Goal: Information Seeking & Learning: Learn about a topic

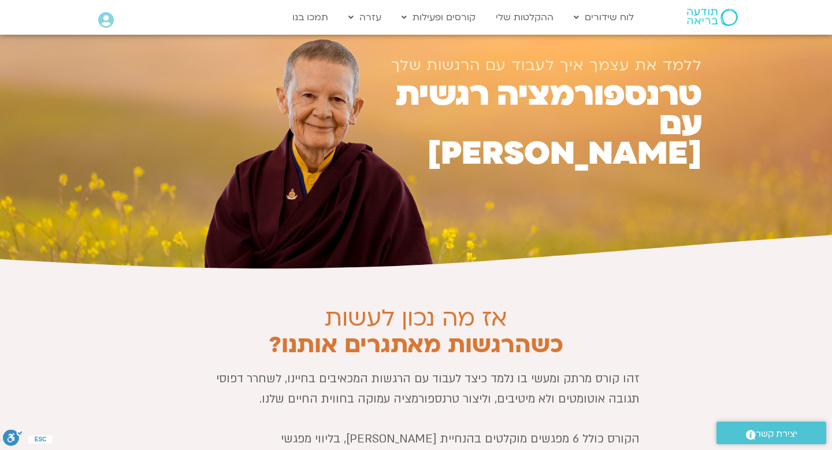
scroll to position [28, 0]
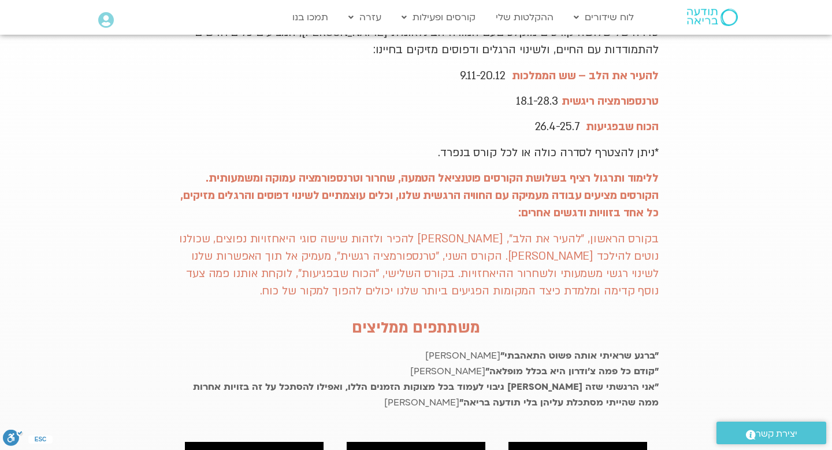
scroll to position [320, 0]
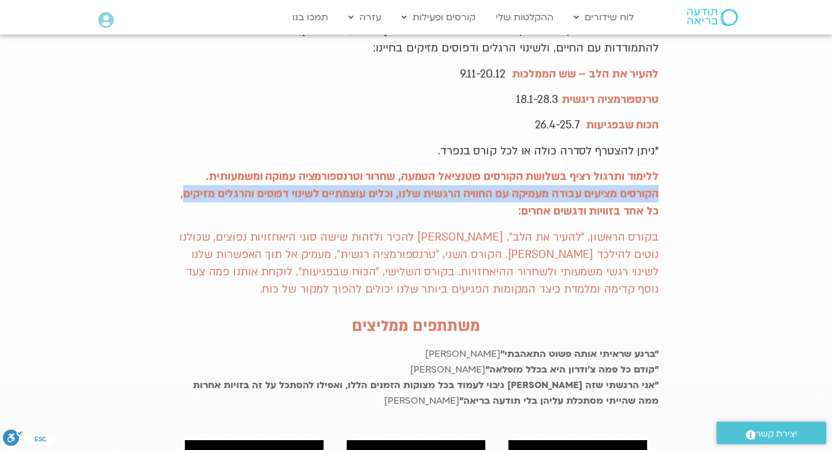
drag, startPoint x: 660, startPoint y: 173, endPoint x: 628, endPoint y: 199, distance: 40.7
click at [628, 199] on div "מועדון פמה צ׳ודרון מזמין אותך להצטרף לתוכנית ייחודית סדרה של שלושה קורסים מוקלט…" at bounding box center [416, 407] width 497 height 870
copy strong "הקורסים מציעים עבודה מעמיקה עם החוויה הרגשית שלנו, וכלים עוצמתיים לשינוי דפוסים…"
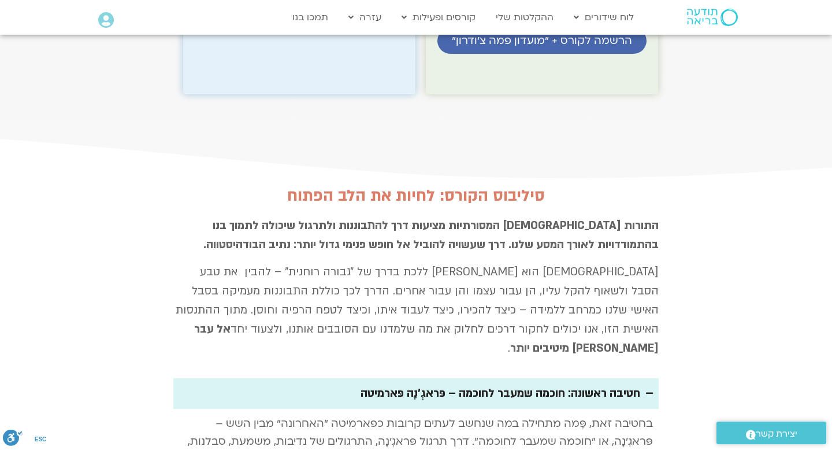
scroll to position [1888, 0]
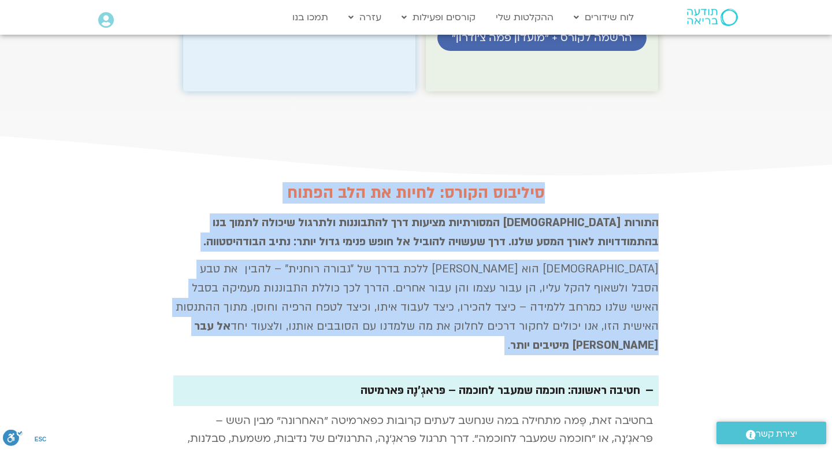
drag, startPoint x: 561, startPoint y: 97, endPoint x: 294, endPoint y: 263, distance: 314.6
click at [292, 262] on div "סיליבוס הקורס: לחיות את הלב הפתוח התורות הבודהיסטיות המסורתיות מציעות דרך להתבו…" at bounding box center [416, 442] width 497 height 529
copy div "סיליבוס הקורס: לחיות את הלב הפתוח התורות הבודהיסטיות המסורתיות מציעות דרך להתבו…"
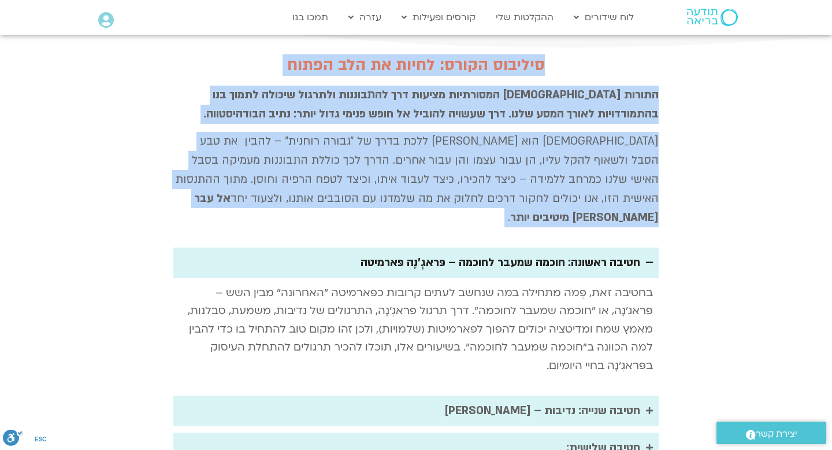
scroll to position [2023, 0]
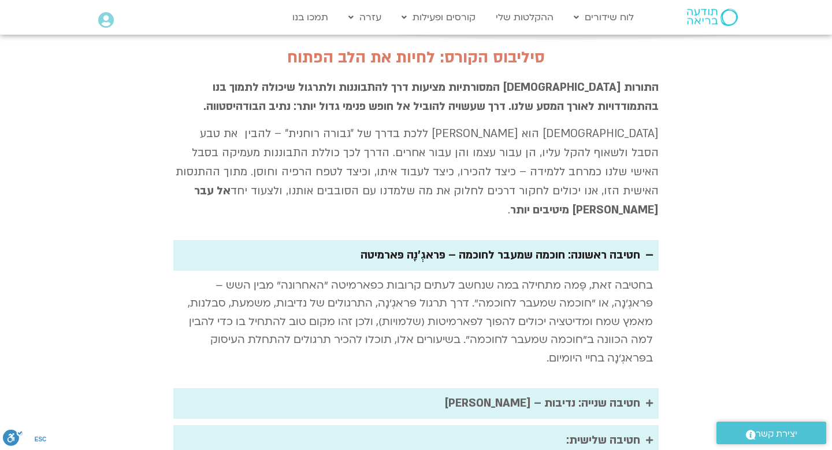
click at [620, 246] on div "חטיבה ראשונה: חוכמה שמעבר לחוכמה – פּראגְ'נָה פּארמיטה" at bounding box center [501, 255] width 280 height 19
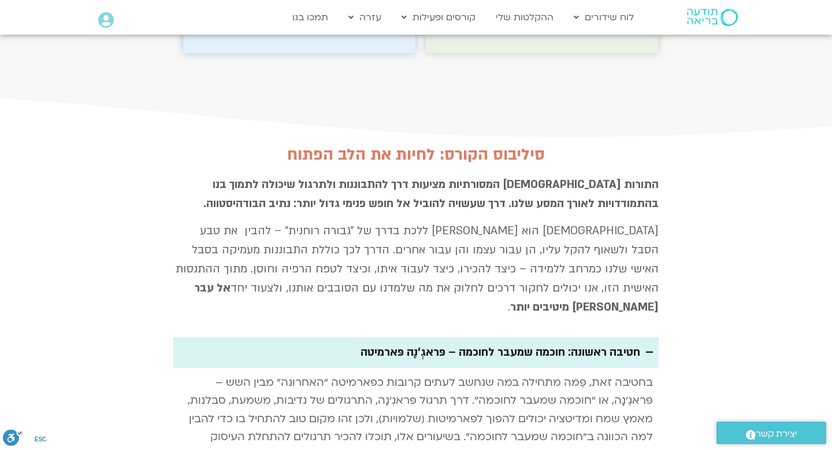
scroll to position [1912, 0]
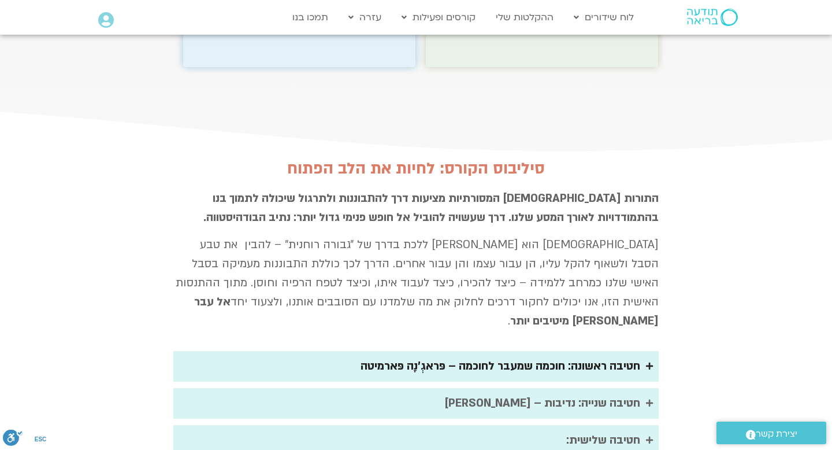
click at [554, 357] on div "חטיבה ראשונה: חוכמה שמעבר לחוכמה – פּראגְ'נָה פּארמיטה" at bounding box center [501, 366] width 280 height 19
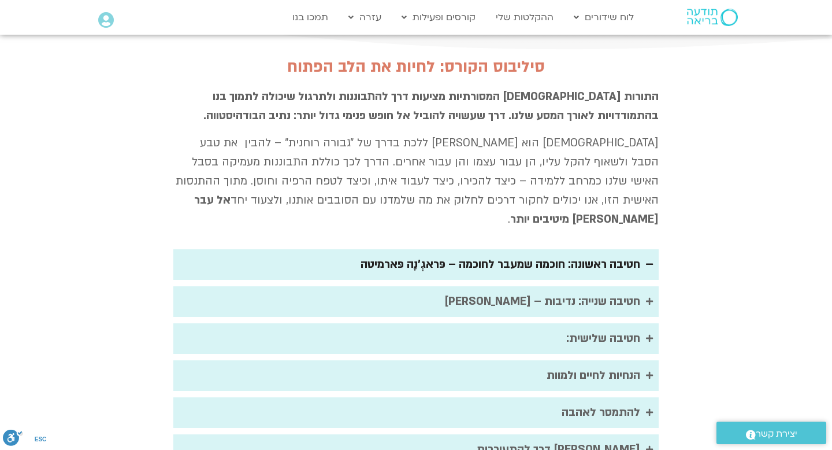
scroll to position [2023, 0]
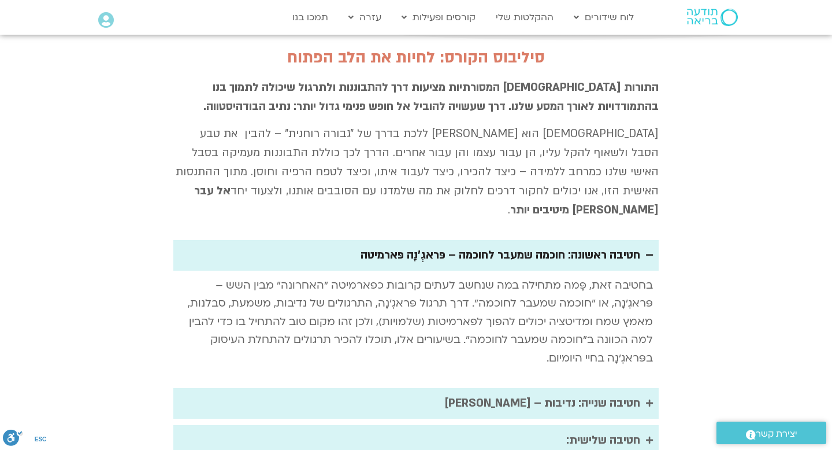
drag, startPoint x: 338, startPoint y: 142, endPoint x: 458, endPoint y: 137, distance: 120.9
click at [459, 240] on summary "חטיבה ראשונה: חוכמה שמעבר לחוכמה – פּראגְ'נָה פּארמיטה" at bounding box center [415, 255] width 485 height 31
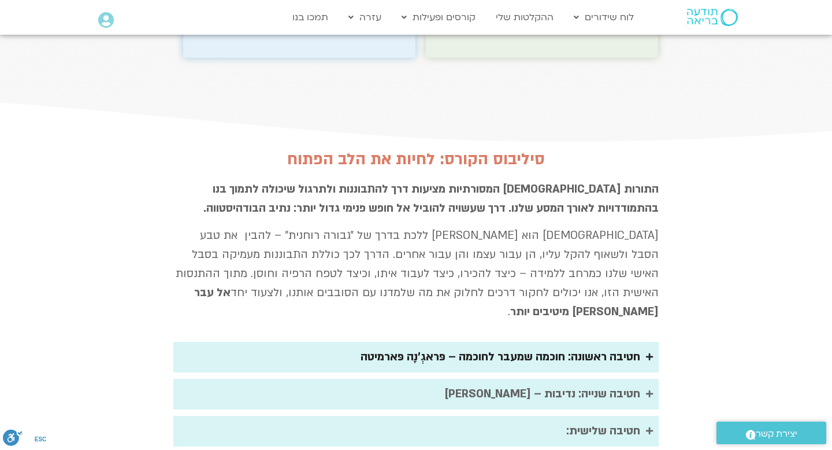
scroll to position [1912, 0]
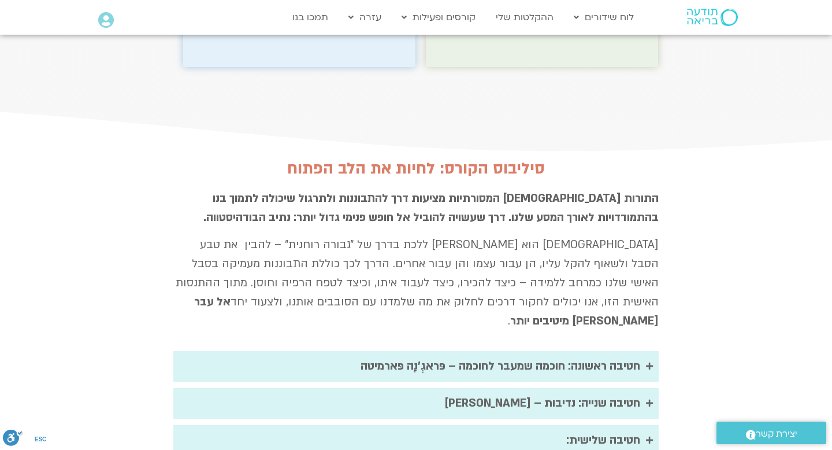
click at [638, 235] on p "בודהיסטווה הוא אדם המבקש ללכת בדרך של ״גבורה רוחנית״ – להבין את טבע הסבל ולשאוף…" at bounding box center [415, 282] width 485 height 95
drag, startPoint x: 340, startPoint y: 252, endPoint x: 639, endPoint y: 255, distance: 298.8
click at [639, 351] on summary "חטיבה ראשונה: חוכמה שמעבר לחוכמה – פּראגְ'נָה פּארמיטה" at bounding box center [415, 366] width 485 height 31
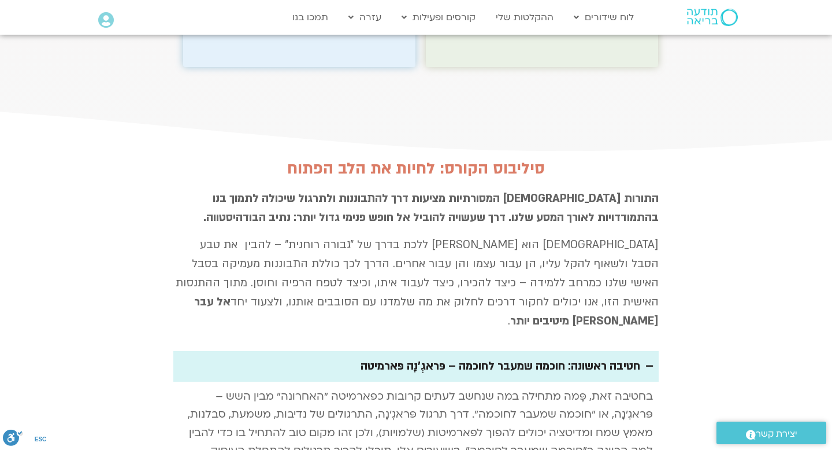
copy div "חטיבה ראשונה: חוכמה שמעבר לחוכמה – פּראגְ'נָה פּארמיטה"
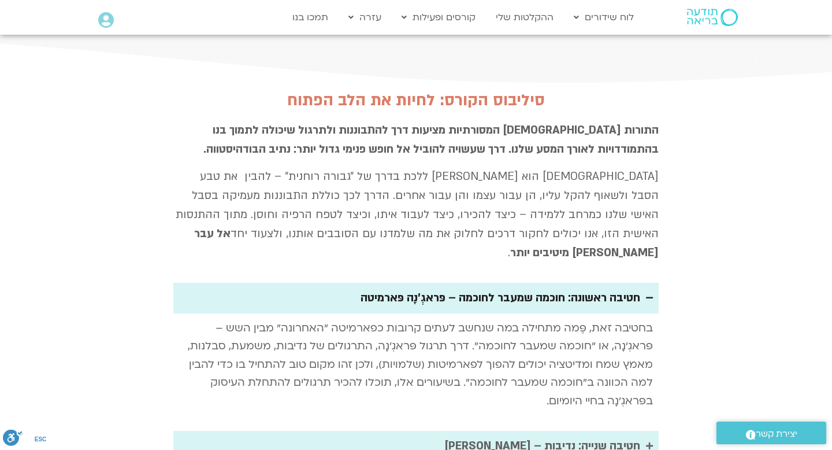
scroll to position [1967, 0]
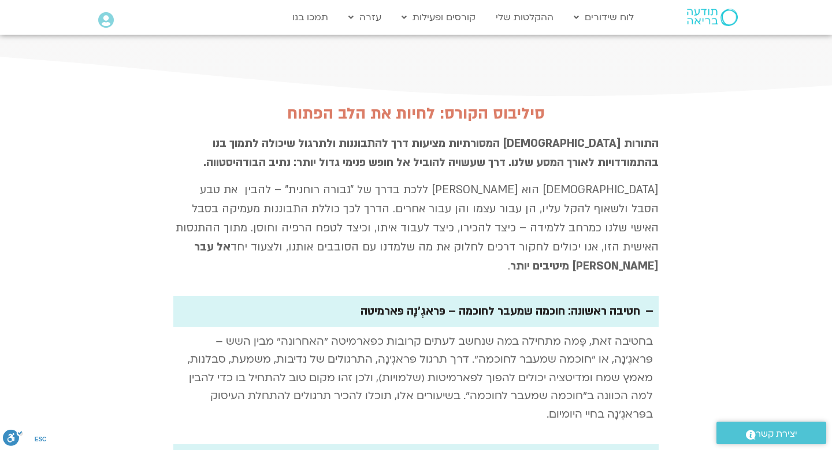
copy div "חטיבה ראשונה: חוכמה שמעבר לחוכמה – פּראגְ'נָה פּארמיטה"
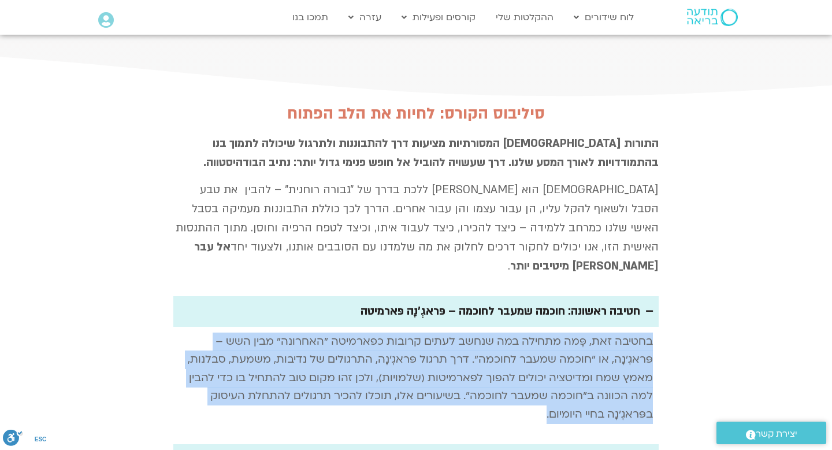
drag, startPoint x: 651, startPoint y: 229, endPoint x: 502, endPoint y: 302, distance: 166.2
click at [502, 332] on p "בחטיבה זאת, פֶּמה מתחילה במה שנחשב לעתים קרובות כפארמיטה "האחרונה" מבין השש – פ…" at bounding box center [416, 377] width 474 height 91
copy p "בחטיבה זאת, פֶּמה מתחילה במה שנחשב לעתים קרובות כפארמיטה "האחרונה" מבין השש – פ…"
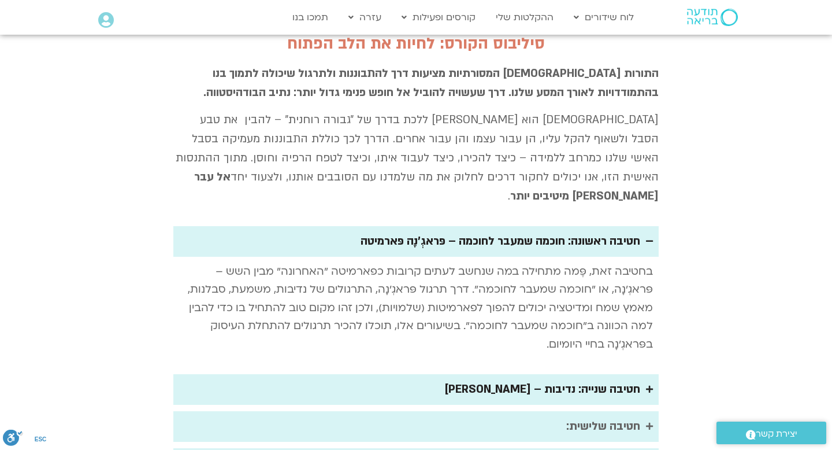
click at [651, 385] on icon "Accordion. Open links with Enter or Space, close with Escape, and navigate with…" at bounding box center [649, 389] width 7 height 8
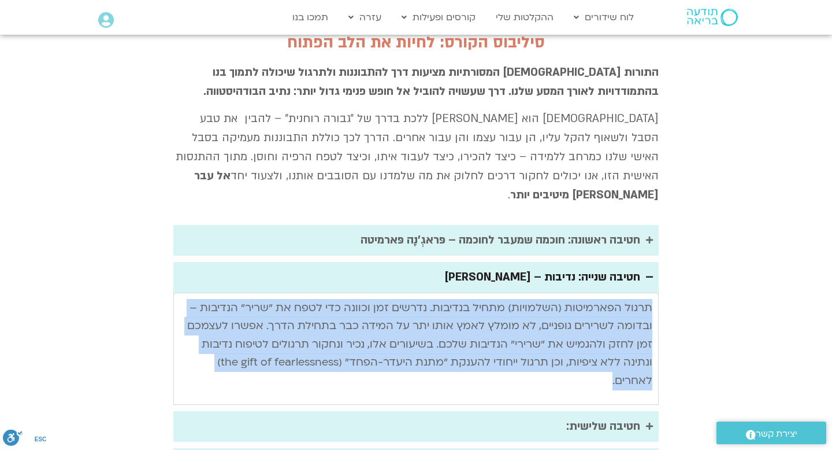
drag, startPoint x: 577, startPoint y: 273, endPoint x: 657, endPoint y: 201, distance: 107.6
click at [657, 292] on div "תרגול הפארמיטות (השלמויות) מתחיל בנדיבות. נדרשים זמן וכוונה כדי לטפח את "שריר" …" at bounding box center [415, 348] width 485 height 112
copy p "תרגול הפארמיטות (השלמויות) מתחיל בנדיבות. נדרשים זמן וכוונה כדי לטפח את "שריר" …"
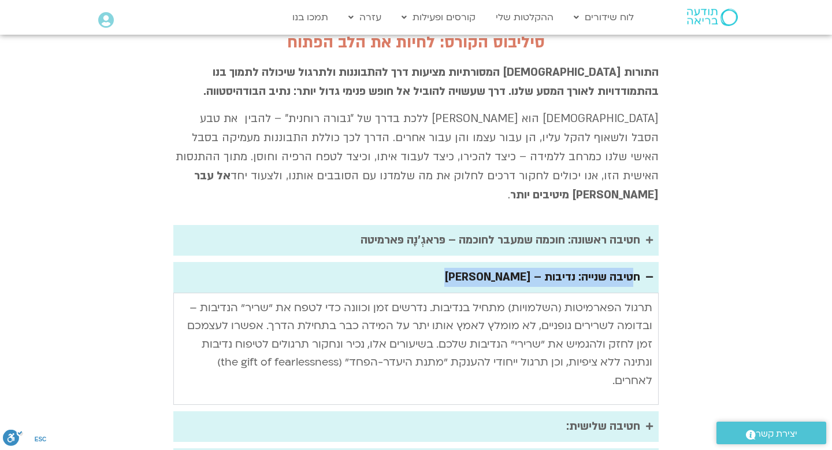
drag, startPoint x: 450, startPoint y: 167, endPoint x: 638, endPoint y: 169, distance: 187.8
click at [638, 262] on summary "חטיבה שנייה: נדיבות – דאנה פארמיטה" at bounding box center [415, 277] width 485 height 31
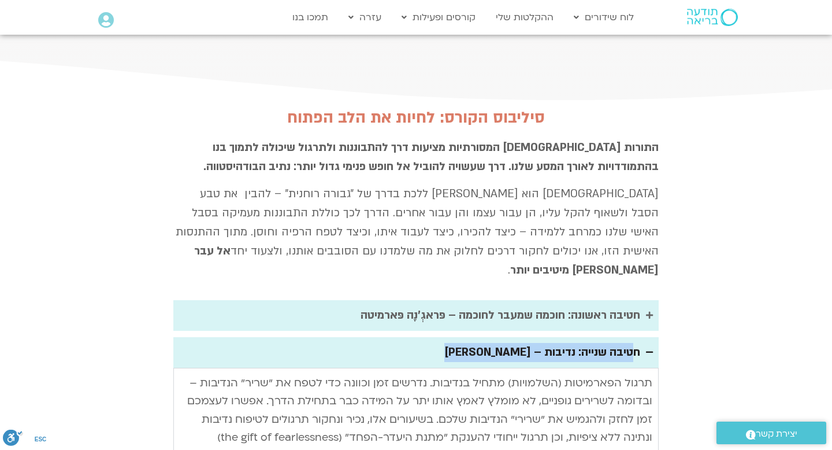
scroll to position [1926, 0]
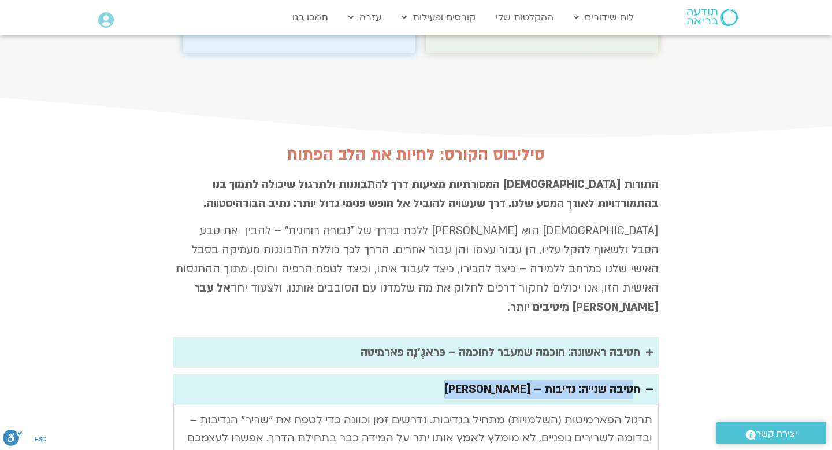
copy div "חטיבה שנייה: נדיבות – דאנה פארמיטה"
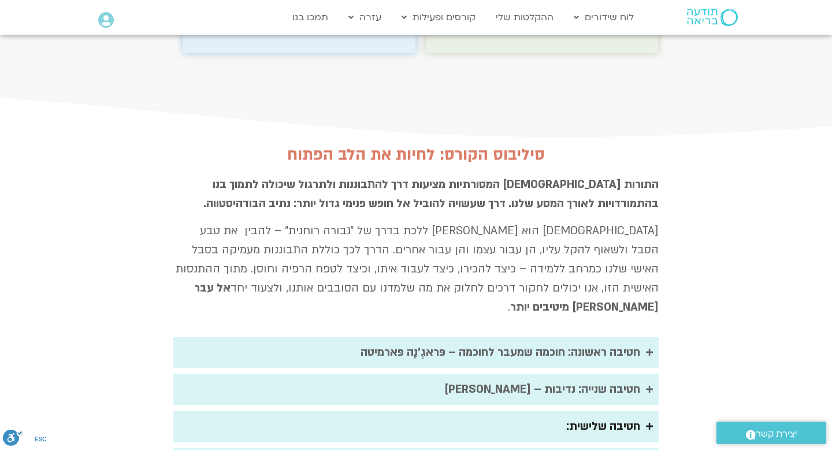
click at [601, 417] on div "חטיבה שלישית:" at bounding box center [603, 426] width 74 height 19
drag, startPoint x: 548, startPoint y: 316, endPoint x: 639, endPoint y: 314, distance: 90.8
click at [639, 411] on summary "חטיבה שלישית:" at bounding box center [415, 426] width 485 height 31
copy div "חטיבה שלישית:"
click at [585, 417] on div "חטיבה שלישית:" at bounding box center [603, 426] width 74 height 19
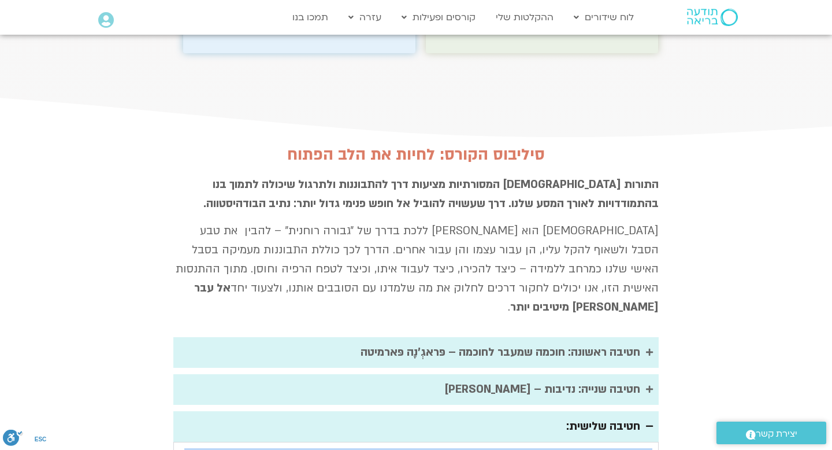
drag, startPoint x: 216, startPoint y: 373, endPoint x: 667, endPoint y: 335, distance: 453.0
click at [667, 335] on section "סיליבוס הקורס: לחיות את הלב הפתוח התורות הבודהיסטיות המסורתיות מציעות דרך להתבו…" at bounding box center [416, 403] width 832 height 526
copy p "בשיעור זה נבין איך אנו נתקעים ושוקעים בהיקשרות ואובססיה, ואיך להשתחרר מהן על יד…"
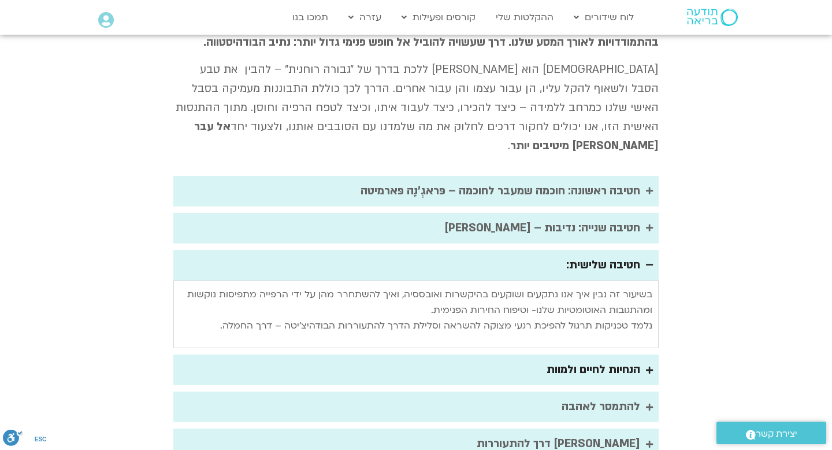
click at [584, 360] on div "הנחיות לחיים ולמוות" at bounding box center [594, 369] width 94 height 19
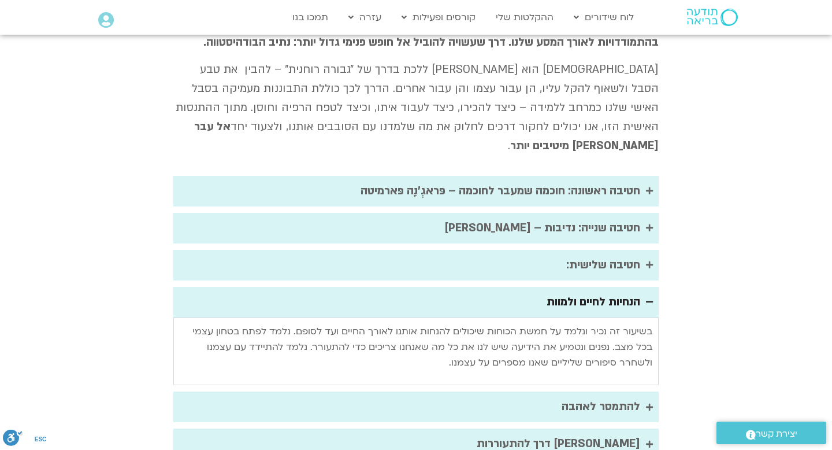
drag, startPoint x: 531, startPoint y: 199, endPoint x: 637, endPoint y: 191, distance: 106.0
click at [637, 287] on summary "הנחיות לחיים ולמוות" at bounding box center [415, 302] width 485 height 31
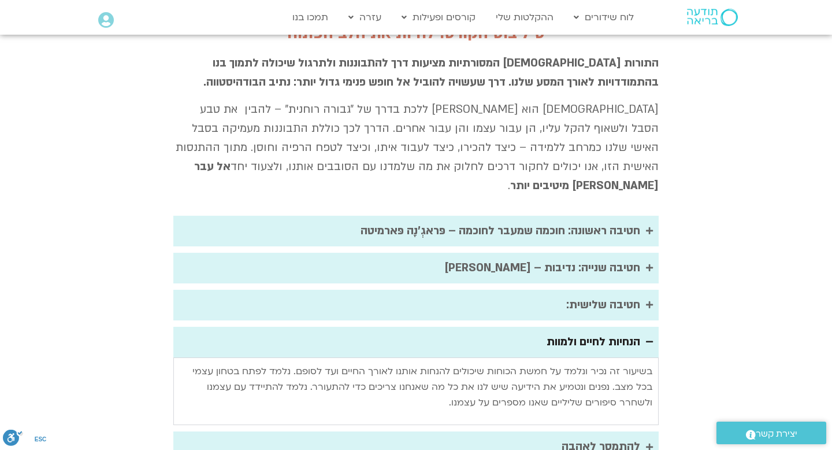
copy div "הנחיות לחיים ולמוות"
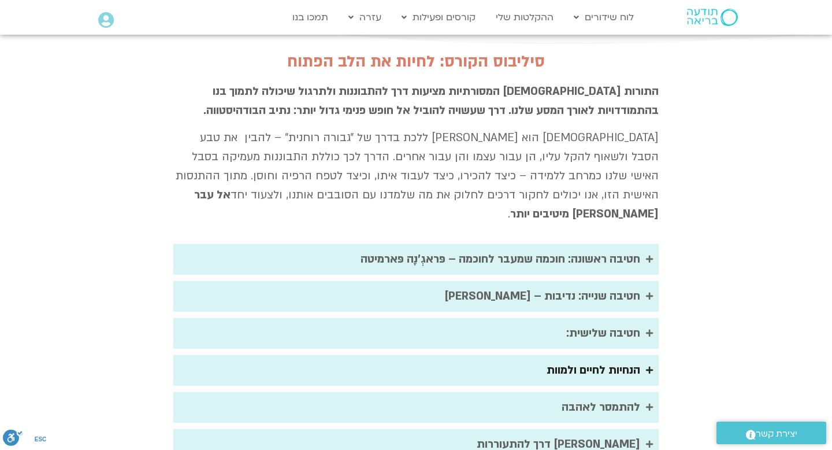
click at [602, 361] on div "הנחיות לחיים ולמוות" at bounding box center [594, 370] width 94 height 19
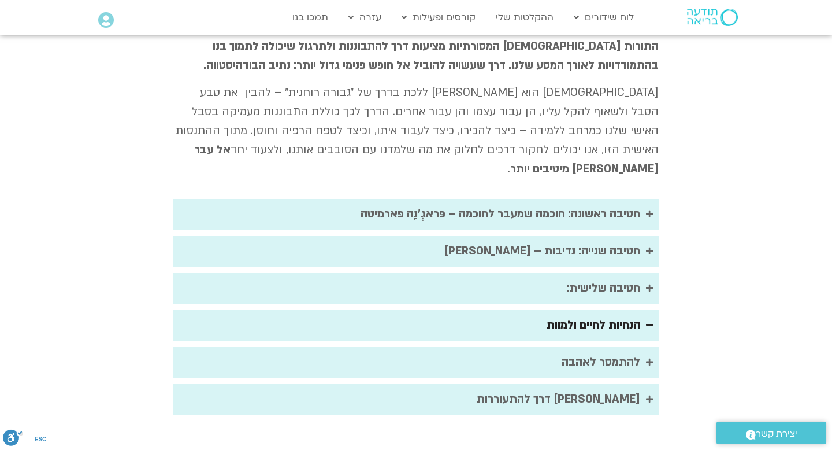
scroll to position [2087, 0]
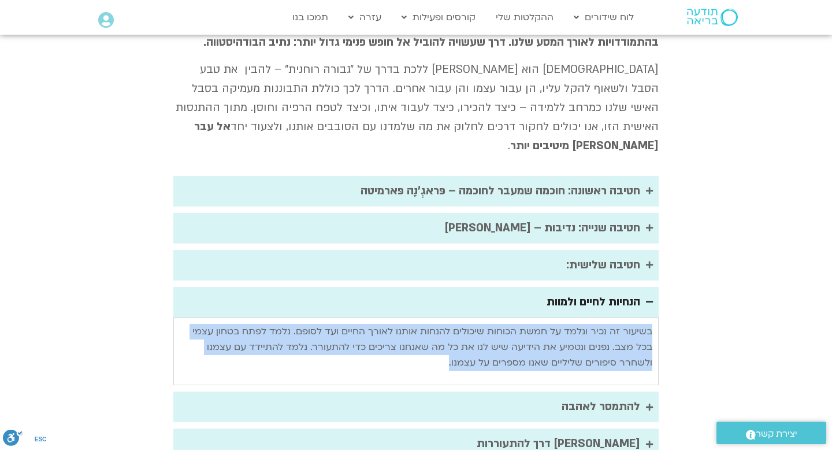
drag, startPoint x: 479, startPoint y: 249, endPoint x: 657, endPoint y: 211, distance: 181.5
click at [657, 317] on div "בשיעור זה נכיר ונלמד על חמשת הכוחות שיכולים להנחות אותנו לאורך החיים ועד לסופם.…" at bounding box center [415, 351] width 485 height 68
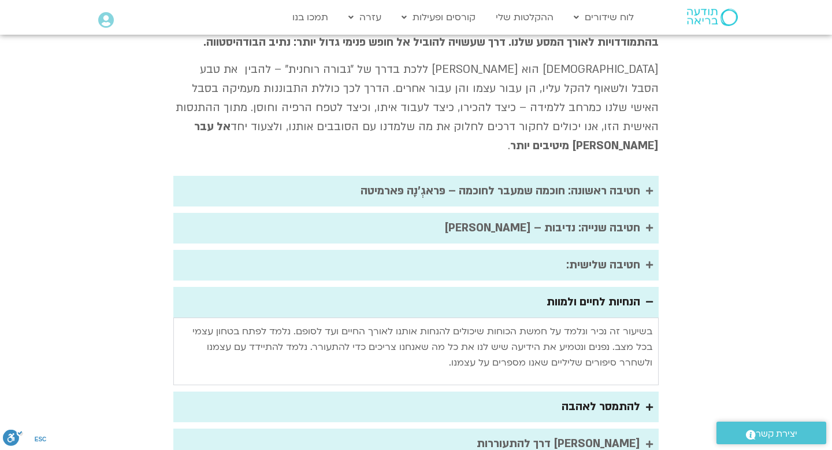
click at [583, 397] on div "להתמסר לאהבה" at bounding box center [601, 406] width 79 height 19
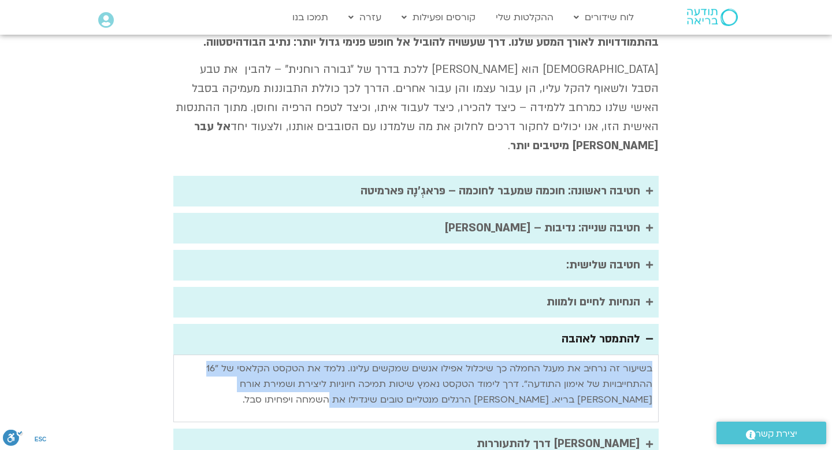
drag, startPoint x: 421, startPoint y: 292, endPoint x: 661, endPoint y: 250, distance: 242.9
click at [662, 251] on div "סיליבוס הקורס: לחיות את הלב הפתוח התורות הבודהיסטיות המסורתיות מציעות דרך להתבו…" at bounding box center [416, 222] width 497 height 486
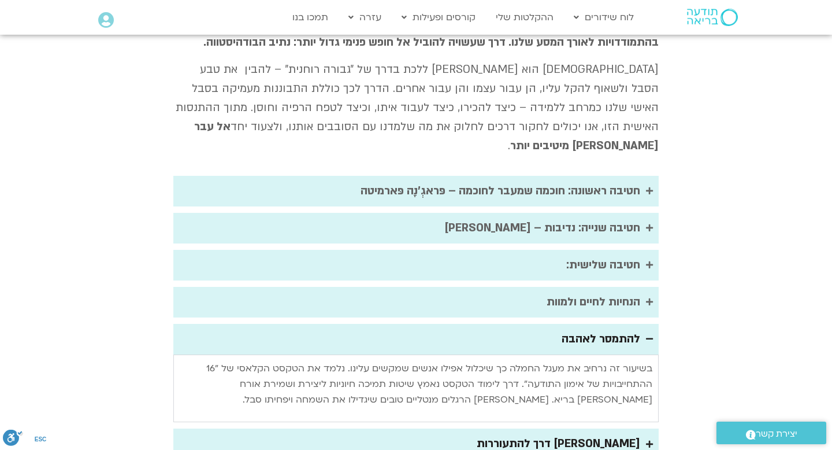
click at [597, 434] on div "מורה דרך להתעוררות" at bounding box center [559, 443] width 164 height 19
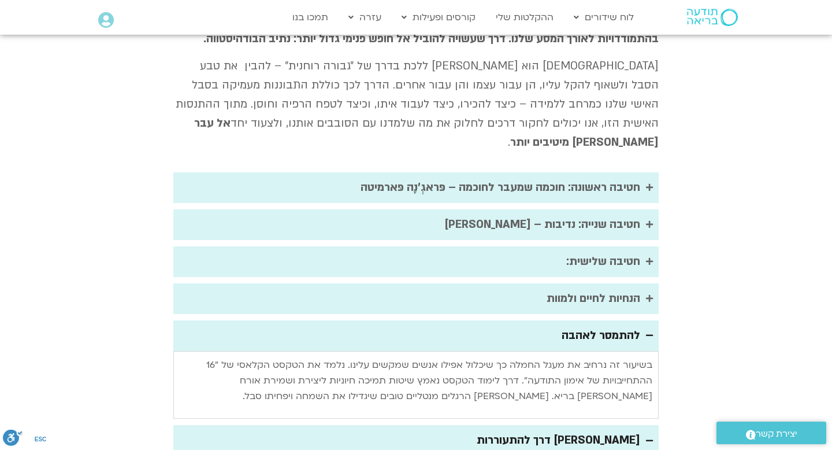
scroll to position [2095, 0]
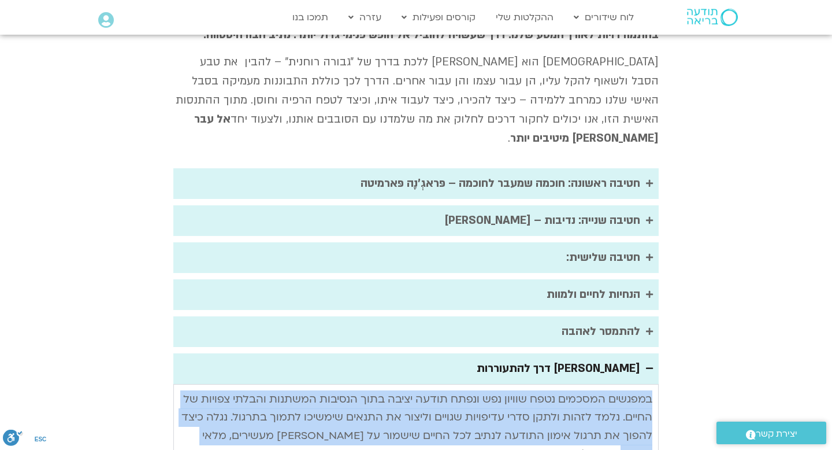
drag, startPoint x: 186, startPoint y: 324, endPoint x: 676, endPoint y: 282, distance: 491.3
click at [676, 283] on section "סיליבוס הקורס: לחיות את הלב הפתוח התורות הבודהיסטיות המסורתיות מציעות דרך להתבו…" at bounding box center [416, 247] width 832 height 553
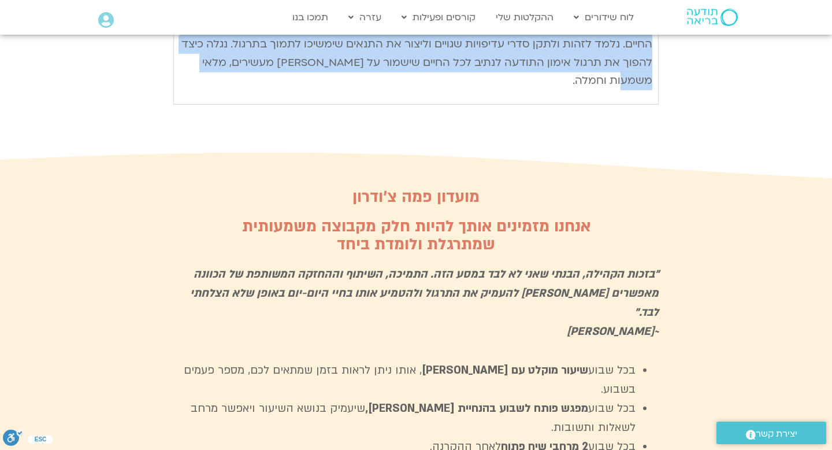
scroll to position [2446, 0]
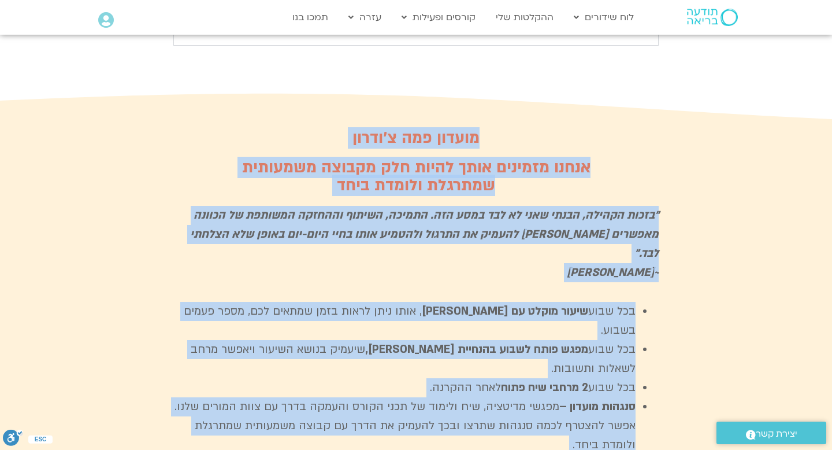
drag, startPoint x: 522, startPoint y: 78, endPoint x: 379, endPoint y: 449, distance: 397.5
click at [379, 449] on body "דלג לתוכן Main Menu לוח שידורים לוח שידורים יומי תכניה שבועית ההקלטות שלי קורסי…" at bounding box center [416, 248] width 832 height 5551
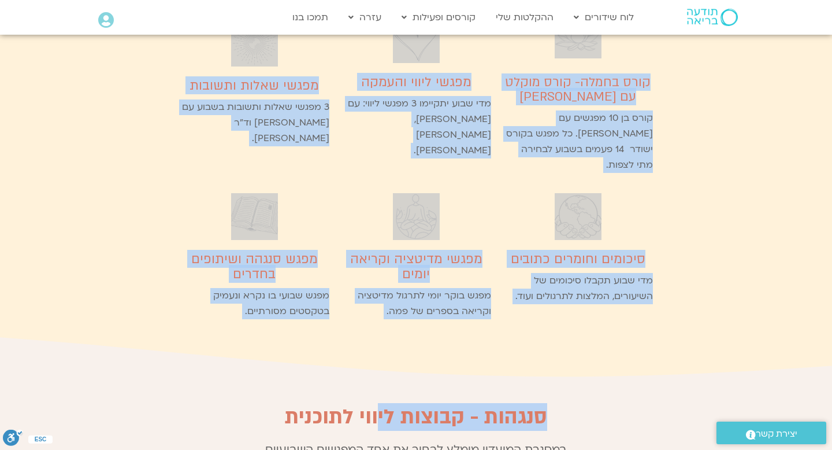
scroll to position [3189, 0]
